Goal: Task Accomplishment & Management: Use online tool/utility

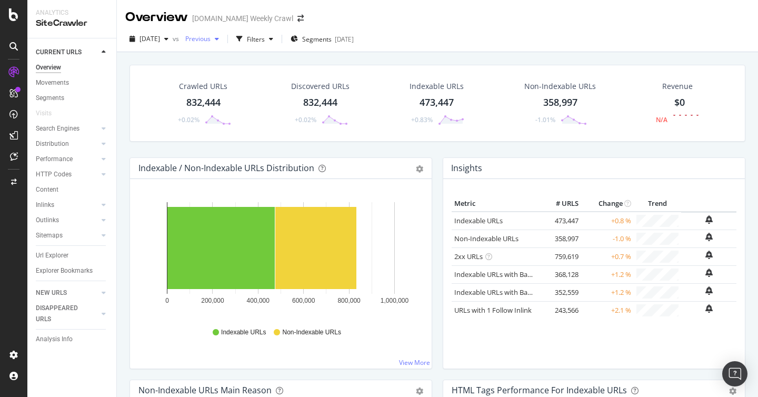
click at [211, 40] on span "Previous" at bounding box center [195, 38] width 29 height 9
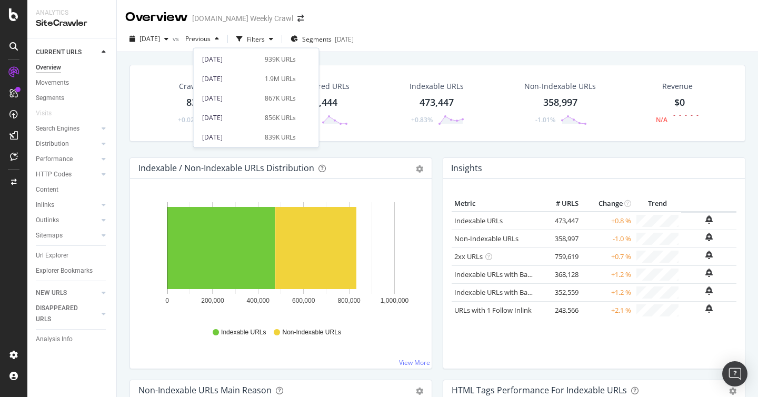
scroll to position [523, 0]
click at [244, 119] on div "[DATE]" at bounding box center [230, 116] width 56 height 9
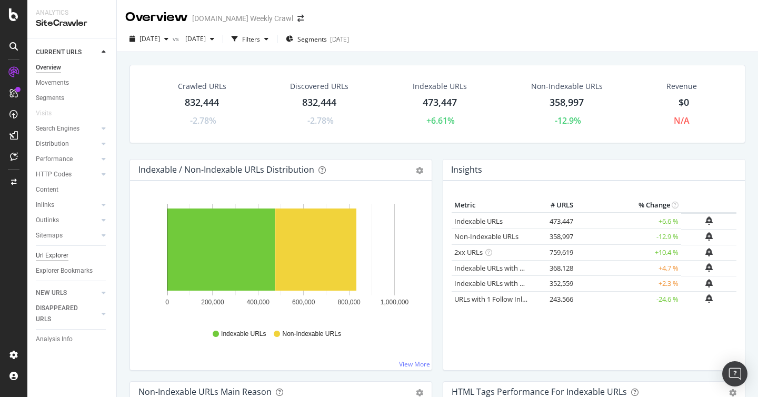
click at [66, 258] on div "Url Explorer" at bounding box center [52, 255] width 33 height 11
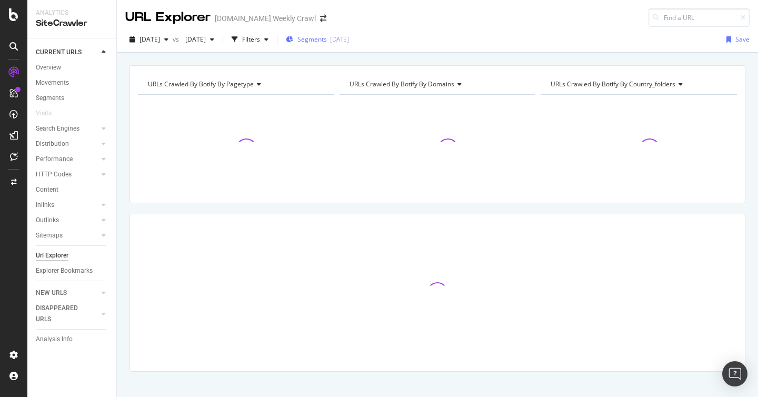
click at [327, 41] on span "Segments" at bounding box center [312, 39] width 29 height 9
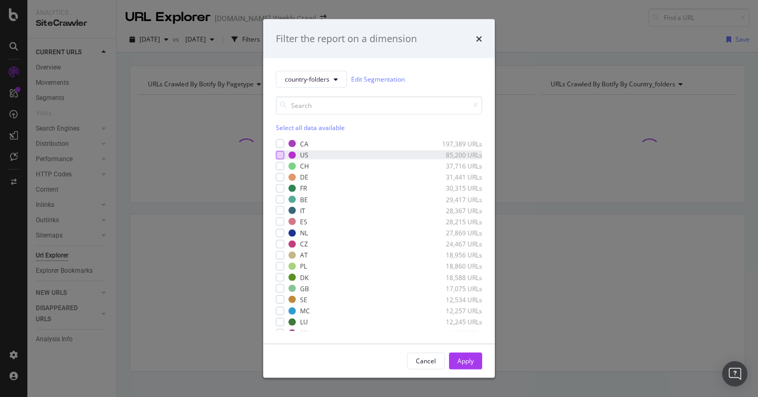
click at [280, 154] on div "modal" at bounding box center [280, 155] width 8 height 8
drag, startPoint x: 472, startPoint y: 365, endPoint x: 452, endPoint y: 357, distance: 21.5
click at [472, 365] on div "Apply" at bounding box center [466, 361] width 16 height 9
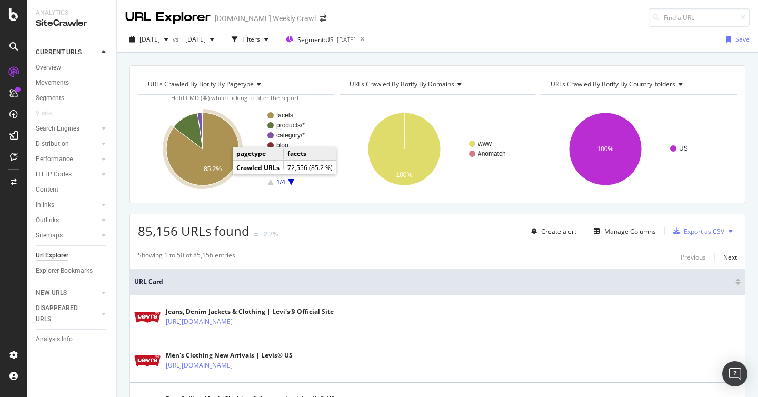
click at [215, 168] on text "85.2%" at bounding box center [213, 168] width 18 height 7
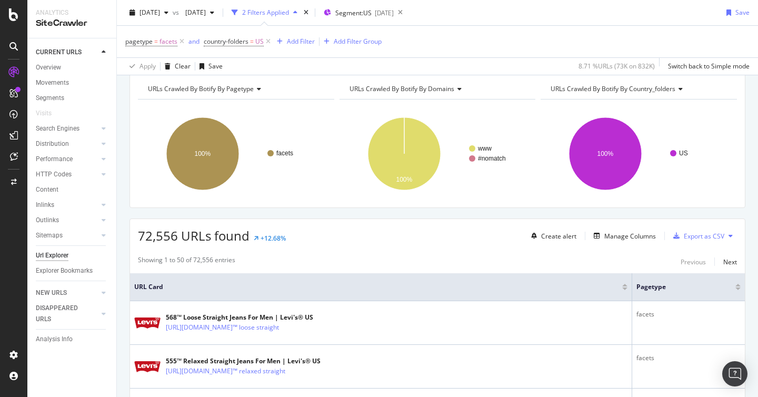
scroll to position [51, 0]
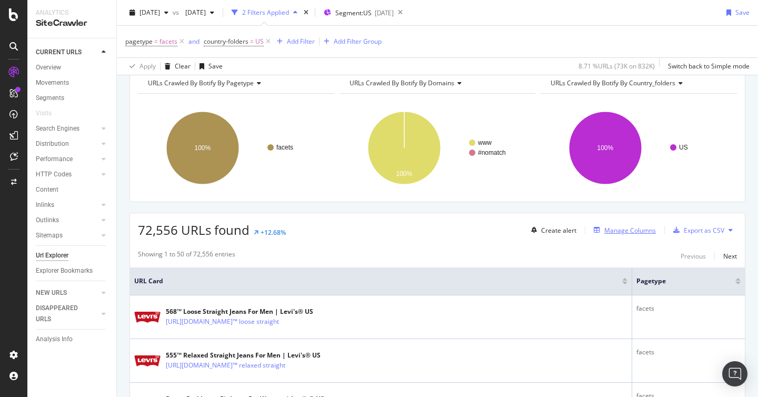
click at [640, 232] on div "Manage Columns" at bounding box center [631, 230] width 52 height 9
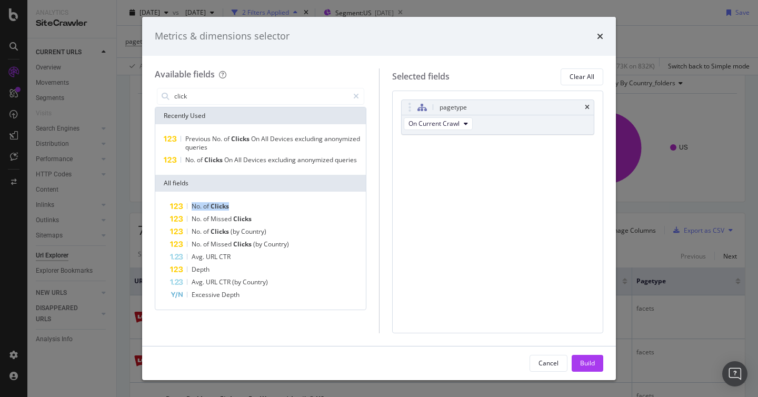
drag, startPoint x: 264, startPoint y: 203, endPoint x: 268, endPoint y: 195, distance: 8.7
click at [268, 195] on div "No. of Clicks No. of Missed Clicks No. of Clicks (by Country) No. of Missed Cli…" at bounding box center [260, 251] width 211 height 118
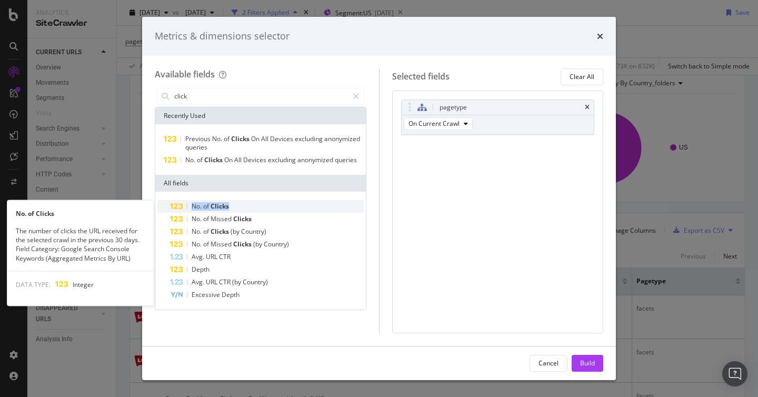
click at [218, 206] on span "Clicks" at bounding box center [220, 206] width 18 height 9
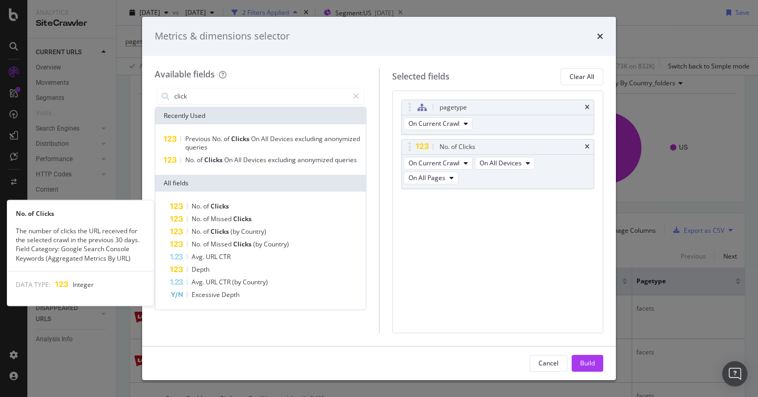
click at [218, 206] on span "Clicks" at bounding box center [220, 206] width 18 height 9
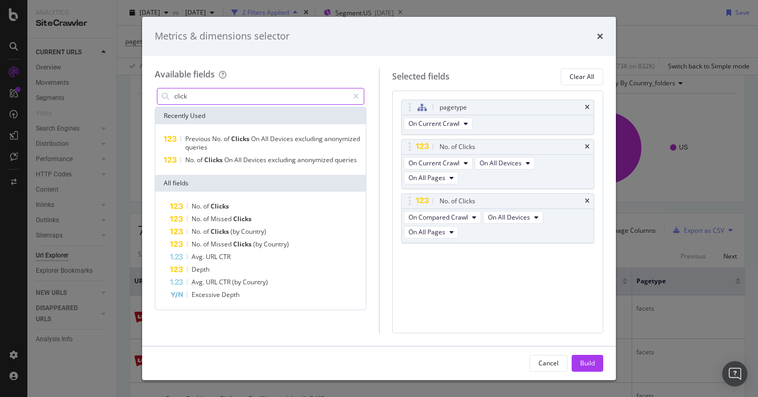
click at [240, 95] on input "click" at bounding box center [260, 96] width 175 height 16
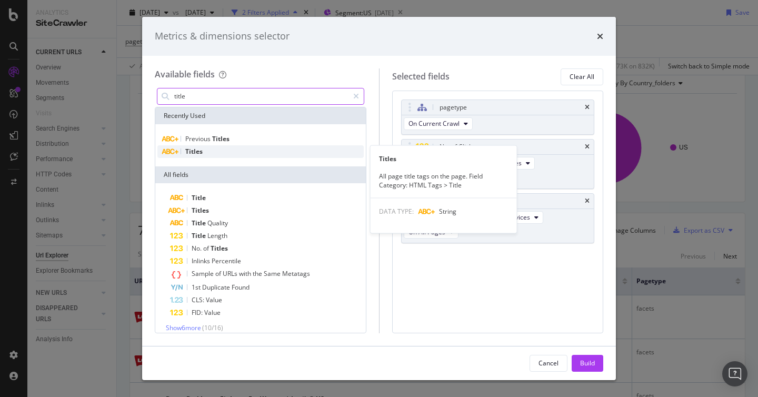
type input "title"
click at [234, 147] on div "Titles" at bounding box center [260, 151] width 206 height 13
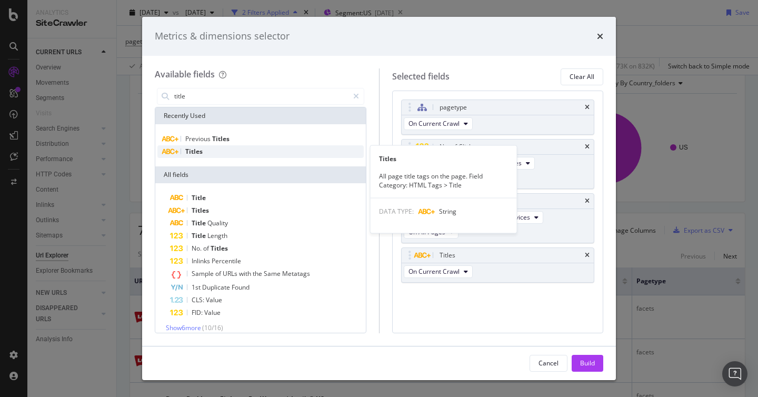
click at [238, 151] on div "Titles" at bounding box center [260, 151] width 206 height 13
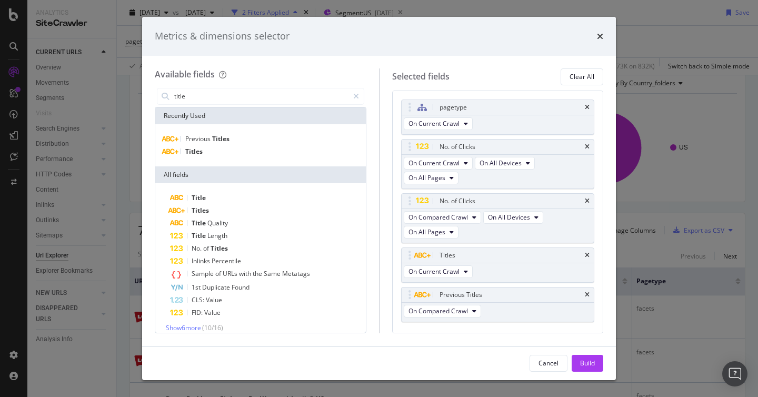
drag, startPoint x: 592, startPoint y: 364, endPoint x: 565, endPoint y: 347, distance: 32.7
click at [593, 364] on div "Build" at bounding box center [587, 363] width 15 height 9
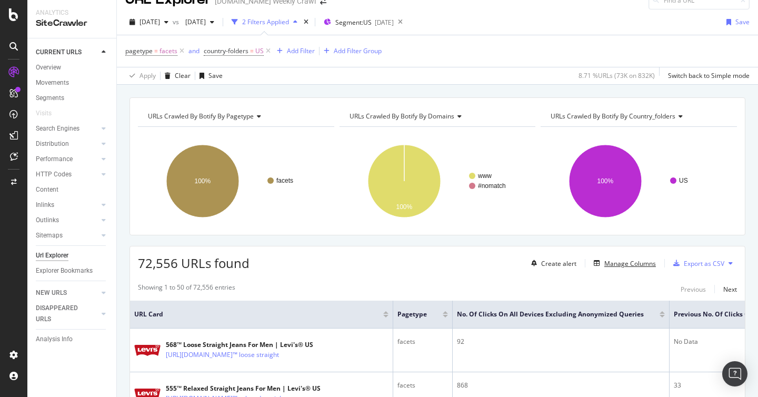
scroll to position [26, 0]
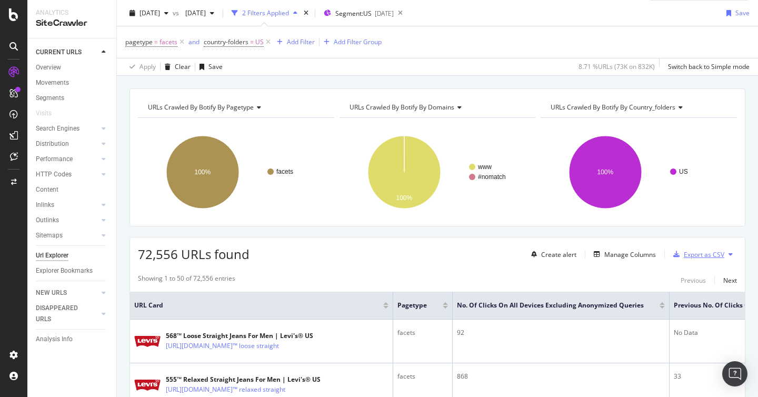
click at [692, 252] on div "Export as CSV" at bounding box center [704, 254] width 41 height 9
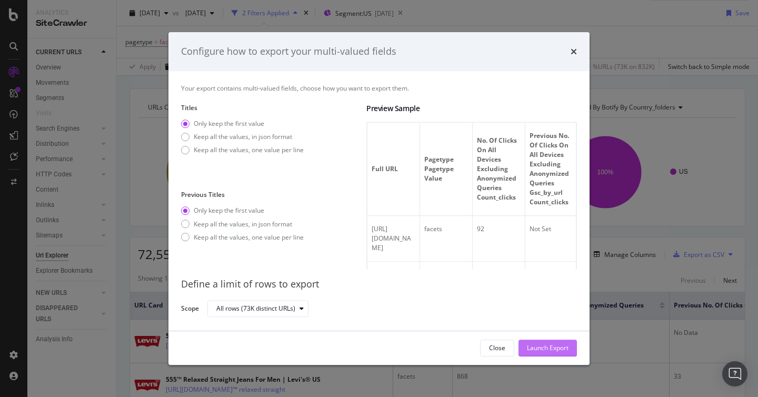
click at [545, 349] on div "Launch Export" at bounding box center [548, 347] width 42 height 9
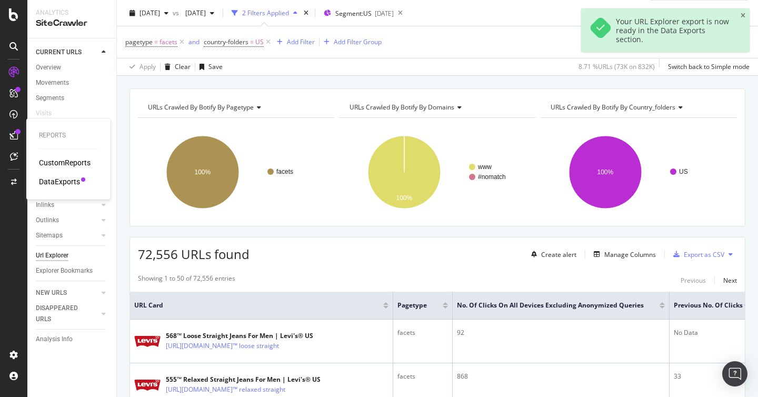
click at [70, 182] on div "DataExports" at bounding box center [59, 181] width 41 height 11
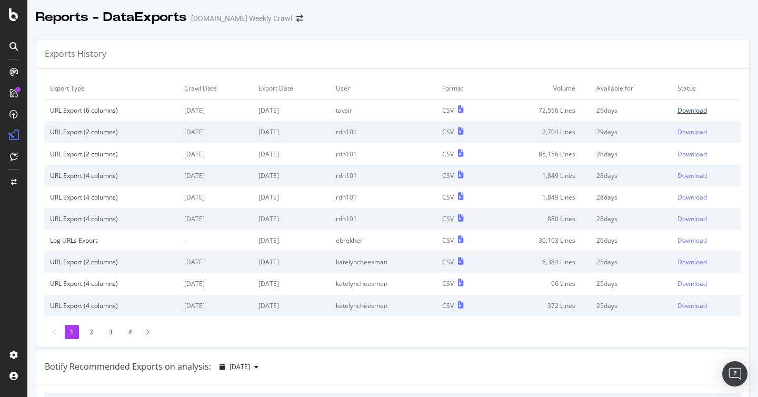
click at [701, 111] on div "Download" at bounding box center [692, 110] width 29 height 9
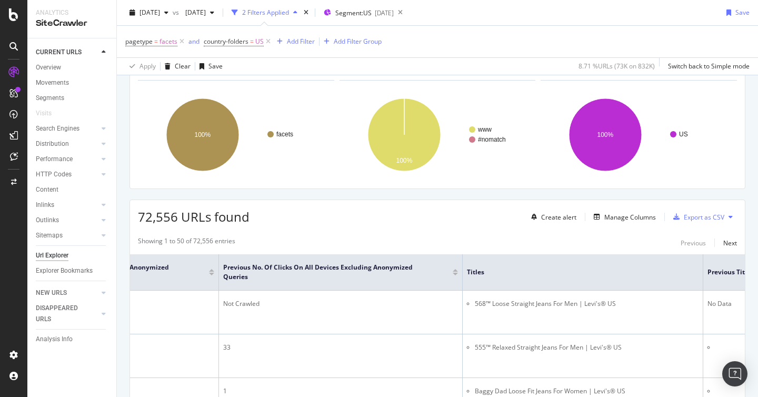
scroll to position [0, 424]
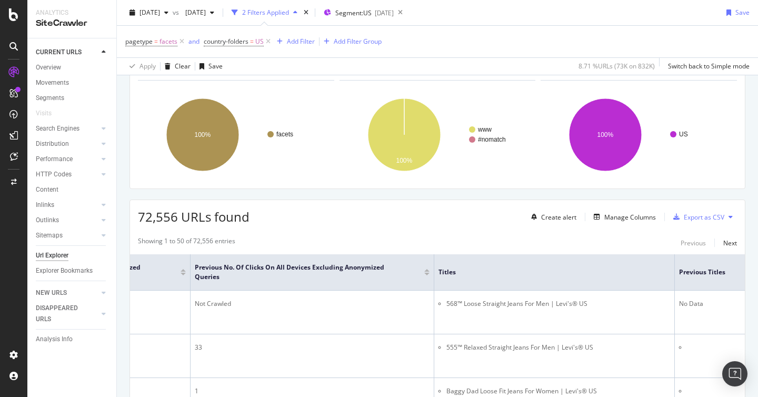
click at [335, 222] on div "72,556 URLs found Create alert Manage Columns Export as CSV" at bounding box center [437, 213] width 615 height 26
click at [613, 211] on div "Manage Columns" at bounding box center [623, 217] width 66 height 12
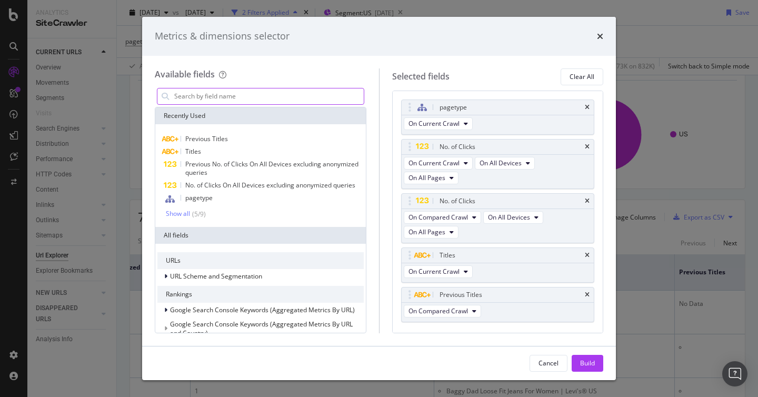
click at [237, 94] on input "modal" at bounding box center [268, 96] width 191 height 16
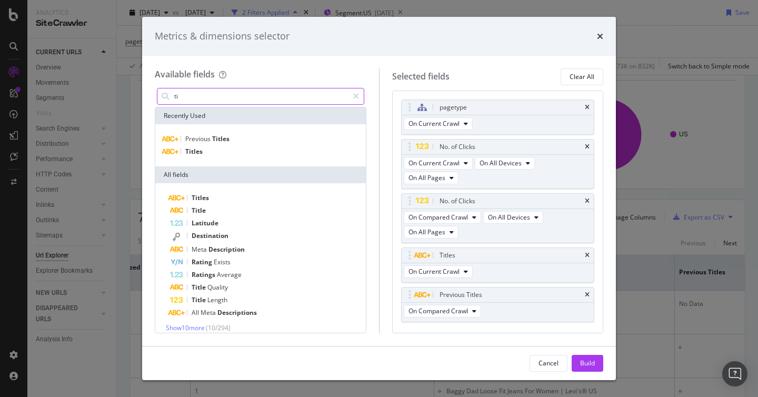
type input "t"
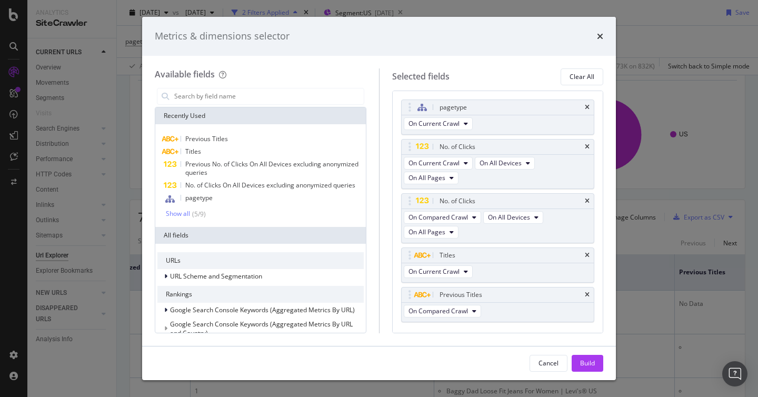
click at [668, 37] on div "Metrics & dimensions selector Available fields Recently Used Previous Titles Ti…" at bounding box center [379, 198] width 758 height 397
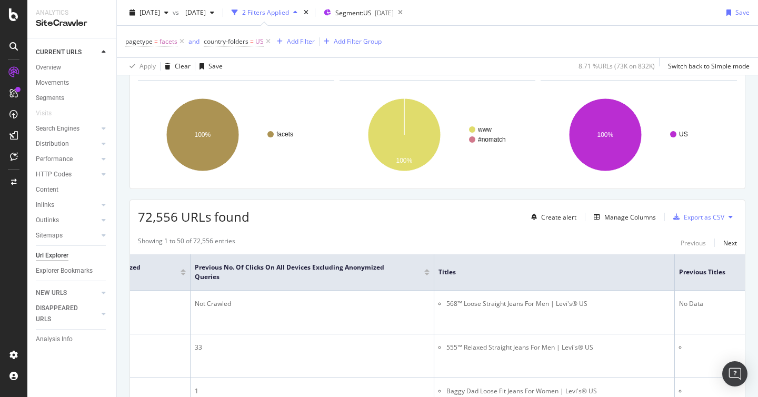
click at [425, 242] on div "Showing 1 to 50 of 72,556 entries Previous Next" at bounding box center [437, 242] width 615 height 13
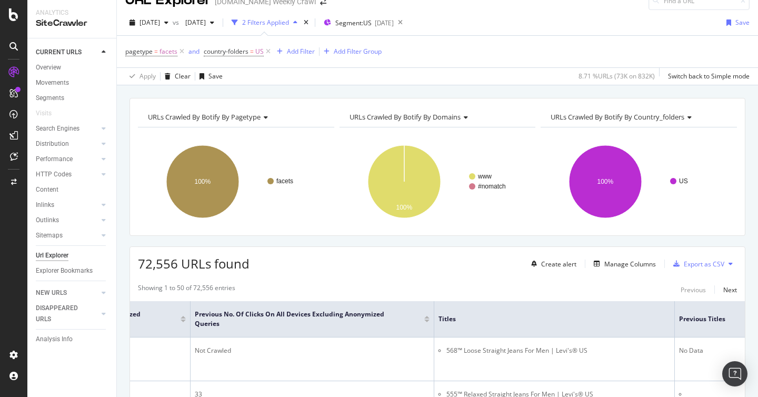
scroll to position [0, 0]
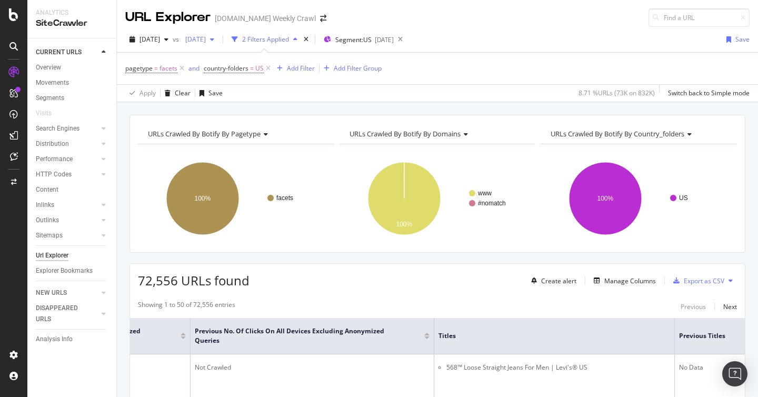
click at [206, 35] on span "[DATE]" at bounding box center [193, 39] width 25 height 9
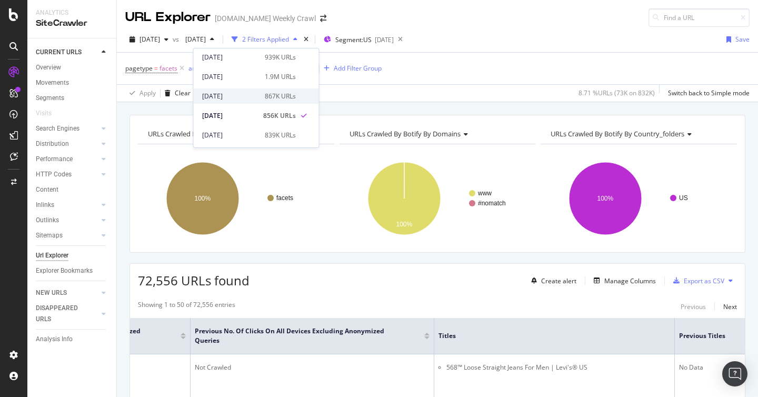
scroll to position [523, 0]
click at [248, 97] on div "[DATE]" at bounding box center [230, 97] width 56 height 9
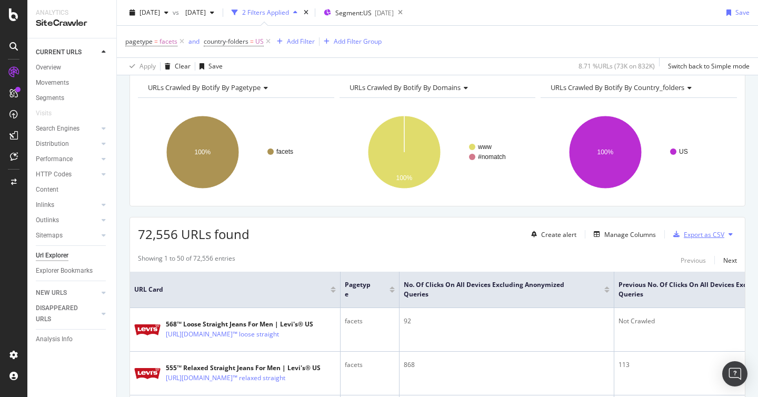
scroll to position [44, 0]
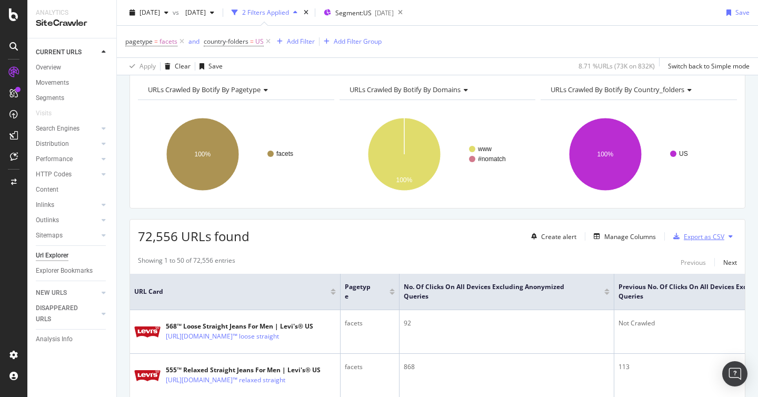
click at [701, 235] on div "Export as CSV" at bounding box center [704, 236] width 41 height 9
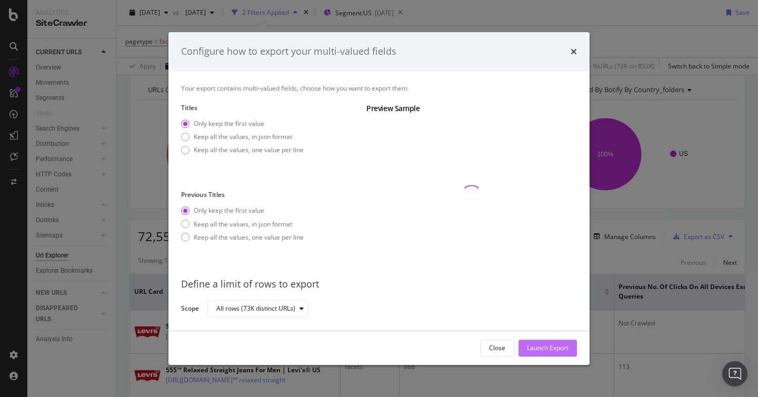
click at [558, 346] on div "Launch Export" at bounding box center [548, 347] width 42 height 9
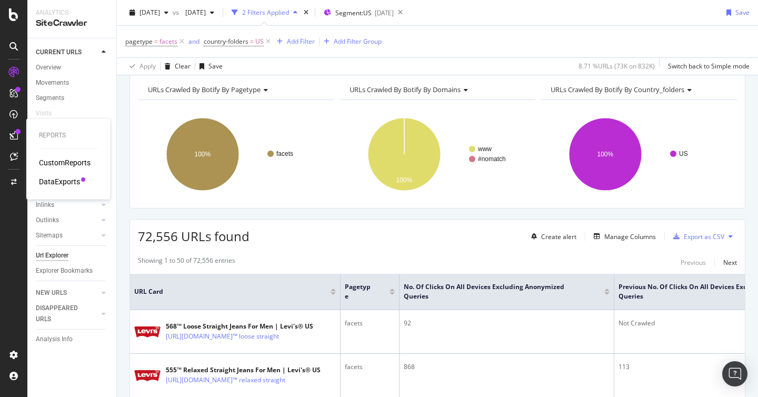
drag, startPoint x: 56, startPoint y: 181, endPoint x: 79, endPoint y: 184, distance: 22.9
click at [56, 181] on div "DataExports" at bounding box center [59, 181] width 41 height 11
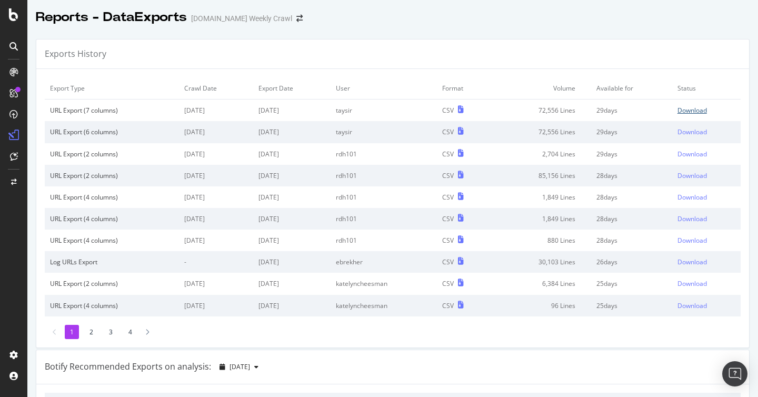
click at [693, 110] on div "Download" at bounding box center [692, 110] width 29 height 9
